Goal: Use online tool/utility: Utilize a website feature to perform a specific function

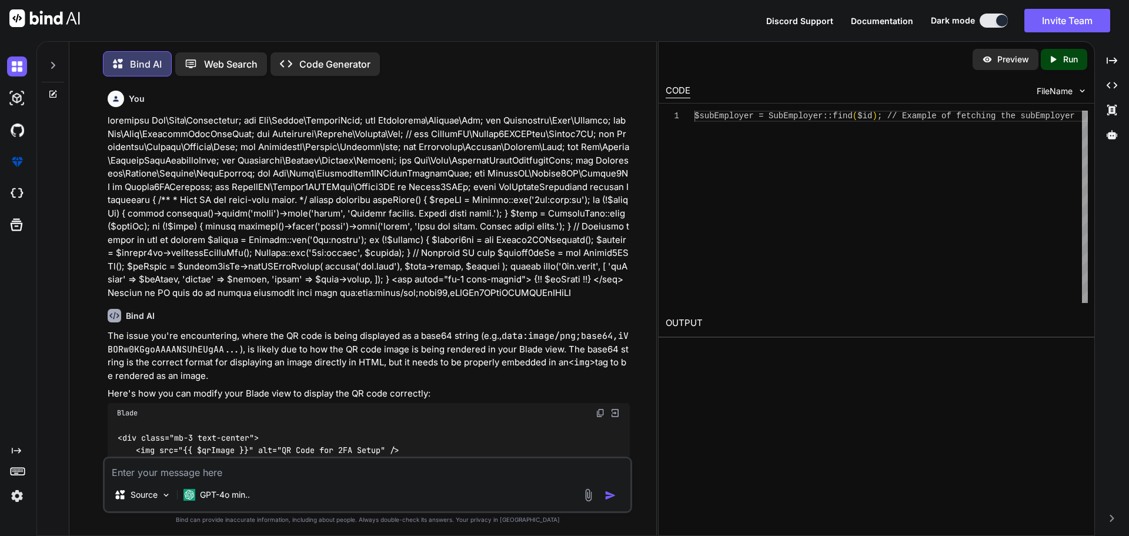
scroll to position [983, 0]
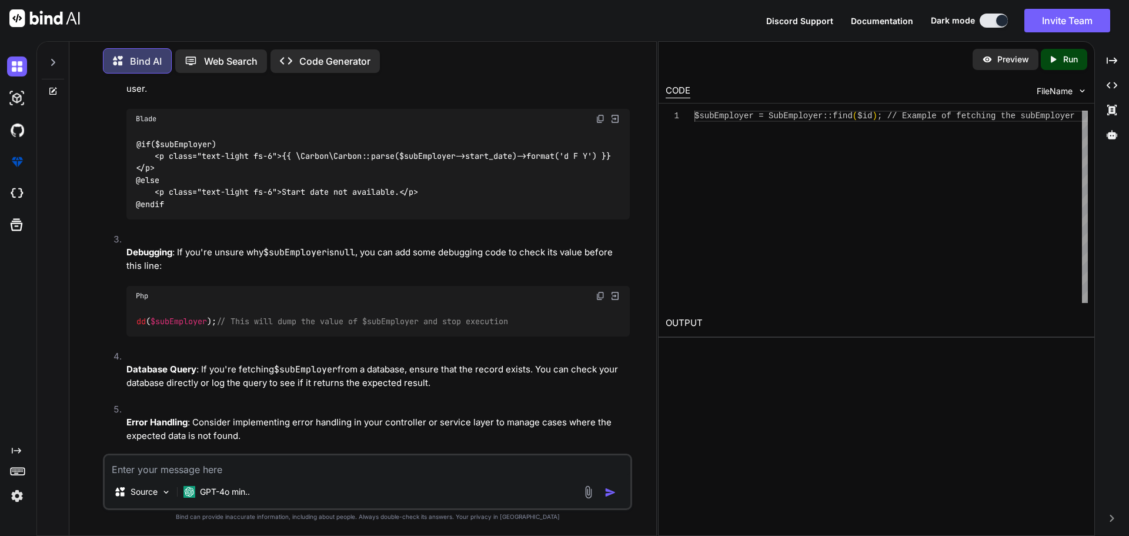
click at [313, 468] on textarea at bounding box center [368, 465] width 526 height 20
type textarea "Writ eteh"
type textarea "Write teh eod report to the clinet regarding teh Task : "Deployed the code on t…"
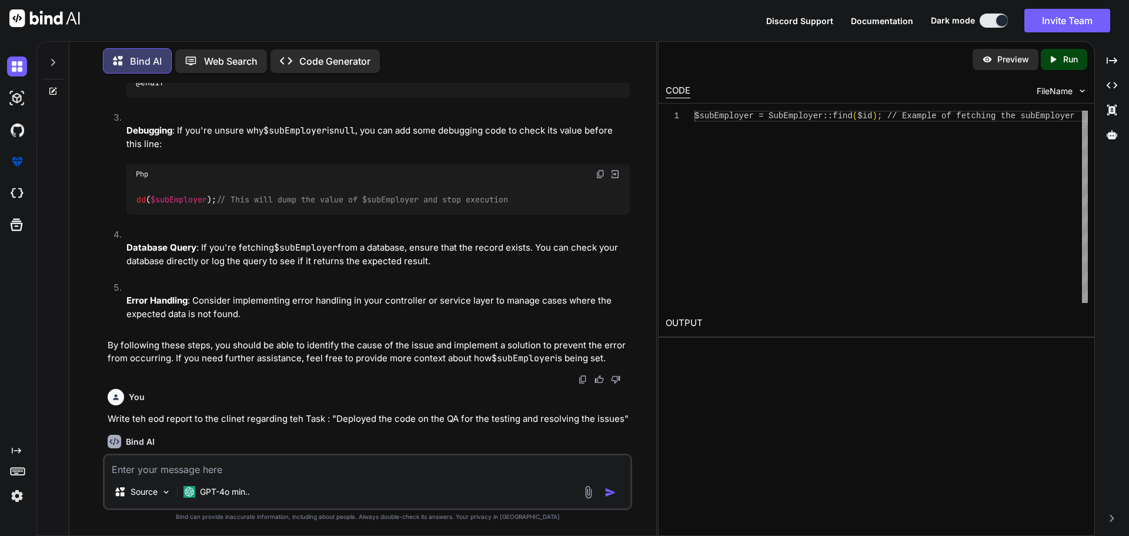
scroll to position [1281, 0]
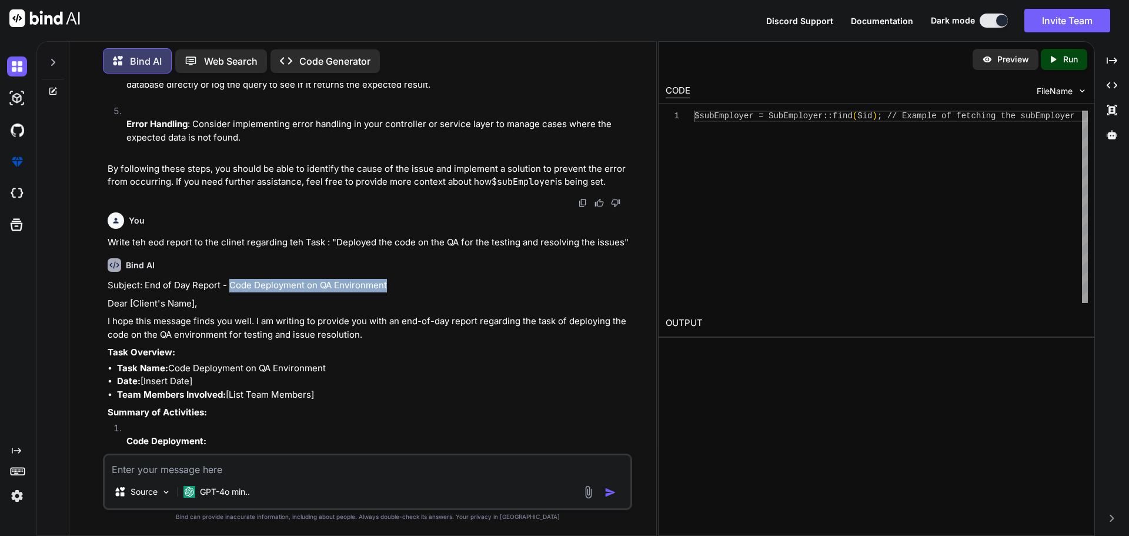
drag, startPoint x: 228, startPoint y: 228, endPoint x: 393, endPoint y: 234, distance: 165.4
click at [393, 279] on p "Subject: End of Day Report - Code Deployment on QA Environment" at bounding box center [369, 286] width 522 height 14
copy p "Code Deployment on QA Environment"
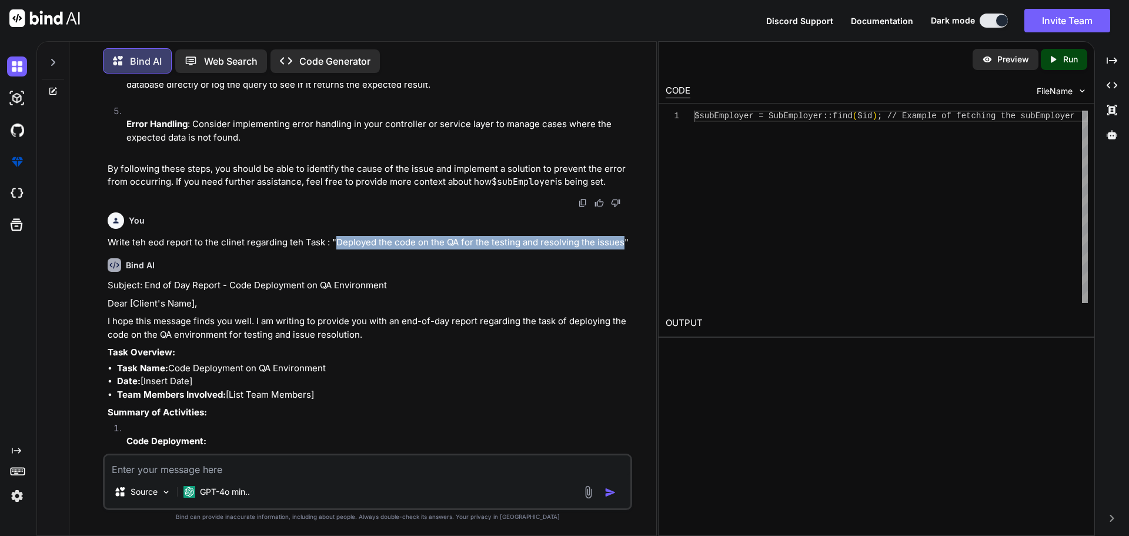
drag, startPoint x: 334, startPoint y: 190, endPoint x: 620, endPoint y: 192, distance: 285.8
click at [620, 236] on p "Write teh eod report to the clinet regarding teh Task : "Deployed the code on t…" at bounding box center [369, 243] width 522 height 14
copy p "Deployed the code on the QA for the testing and resolving the issues"
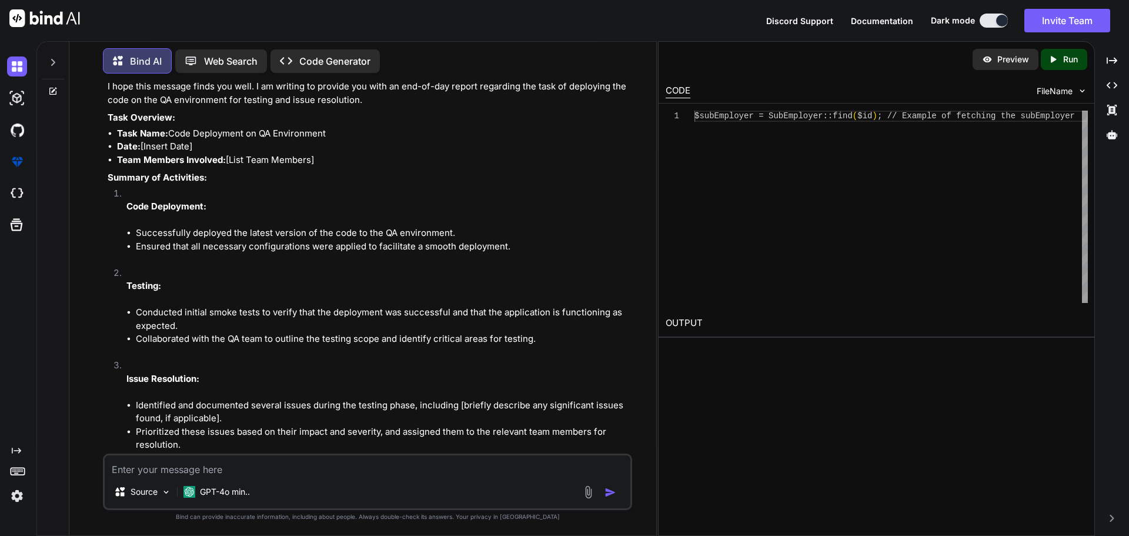
scroll to position [1517, 0]
drag, startPoint x: 132, startPoint y: 178, endPoint x: 465, endPoint y: 174, distance: 332.9
click at [465, 226] on ul "Successfully deployed the latest version of the code to the QA environment. Ens…" at bounding box center [377, 239] width 503 height 26
copy li "Successfully deployed the latest version of the code to the QA environment."
click at [196, 266] on li "Testing: Conducted initial smoke tests to verify that the deployment was succes…" at bounding box center [373, 312] width 513 height 93
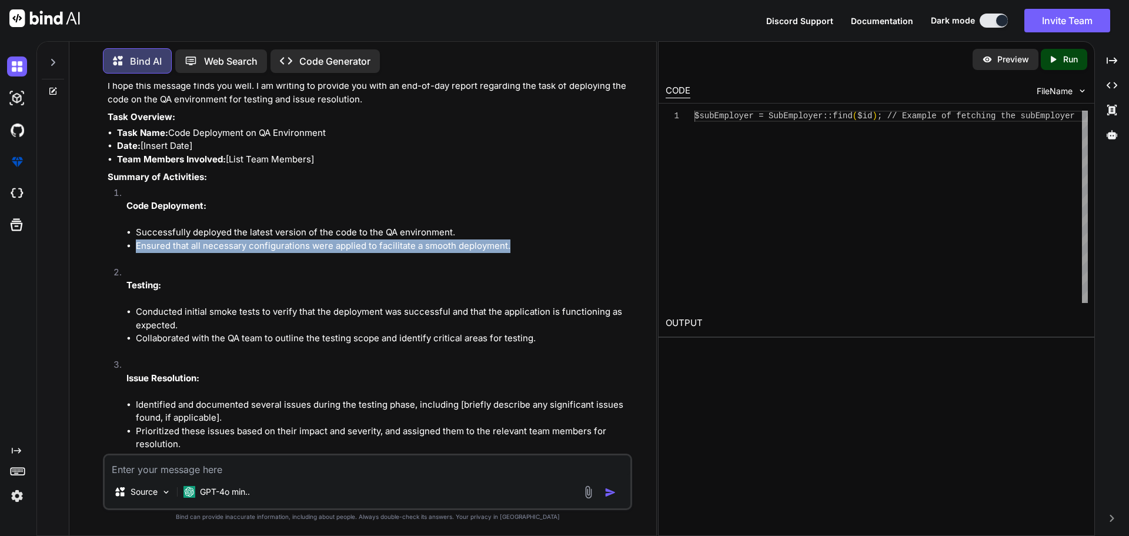
drag, startPoint x: 133, startPoint y: 192, endPoint x: 515, endPoint y: 186, distance: 382.3
click at [515, 239] on li "Ensured that all necessary configurations were applied to facilitate a smooth d…" at bounding box center [383, 246] width 494 height 14
copy li "Ensured that all necessary configurations were applied to facilitate a smooth d…"
click at [245, 332] on li "Collaborated with the QA team to outline the testing scope and identify critica…" at bounding box center [383, 339] width 494 height 14
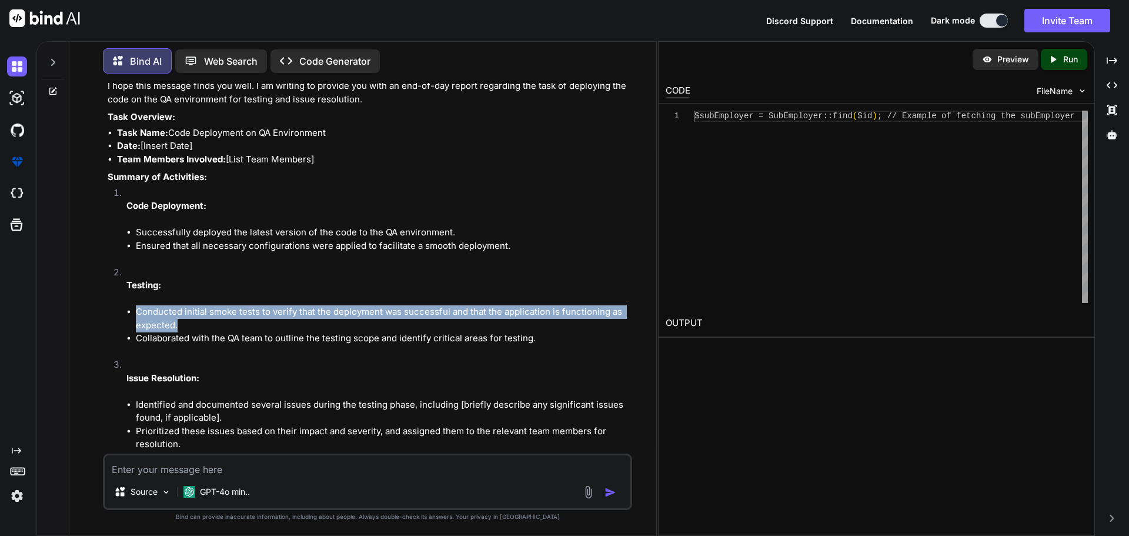
drag, startPoint x: 128, startPoint y: 252, endPoint x: 187, endPoint y: 265, distance: 60.2
click at [187, 305] on li "Conducted initial smoke tests to verify that the deployment was successful and …" at bounding box center [383, 318] width 494 height 26
copy li "Conducted initial smoke tests to verify that the deployment was successful and …"
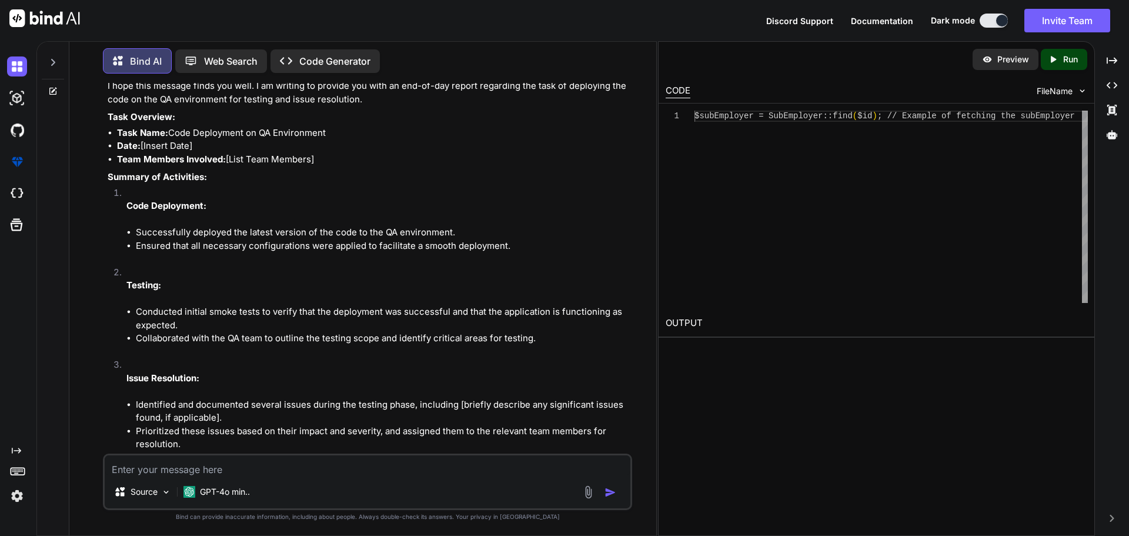
click at [229, 299] on li "Testing: Conducted initial smoke tests to verify that the deployment was succes…" at bounding box center [373, 312] width 513 height 93
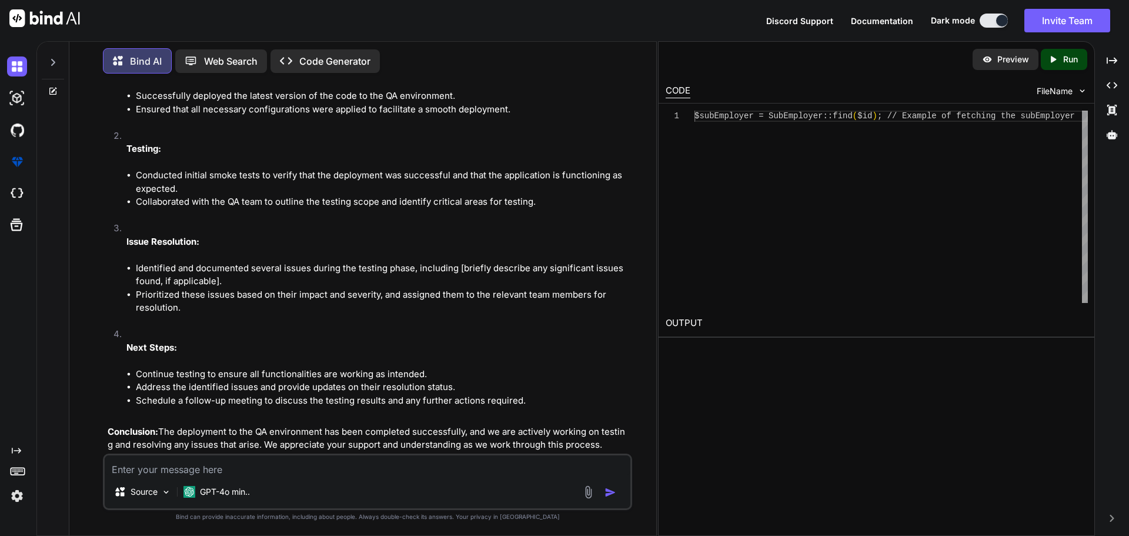
scroll to position [1634, 0]
